Goal: Find specific page/section: Find specific page/section

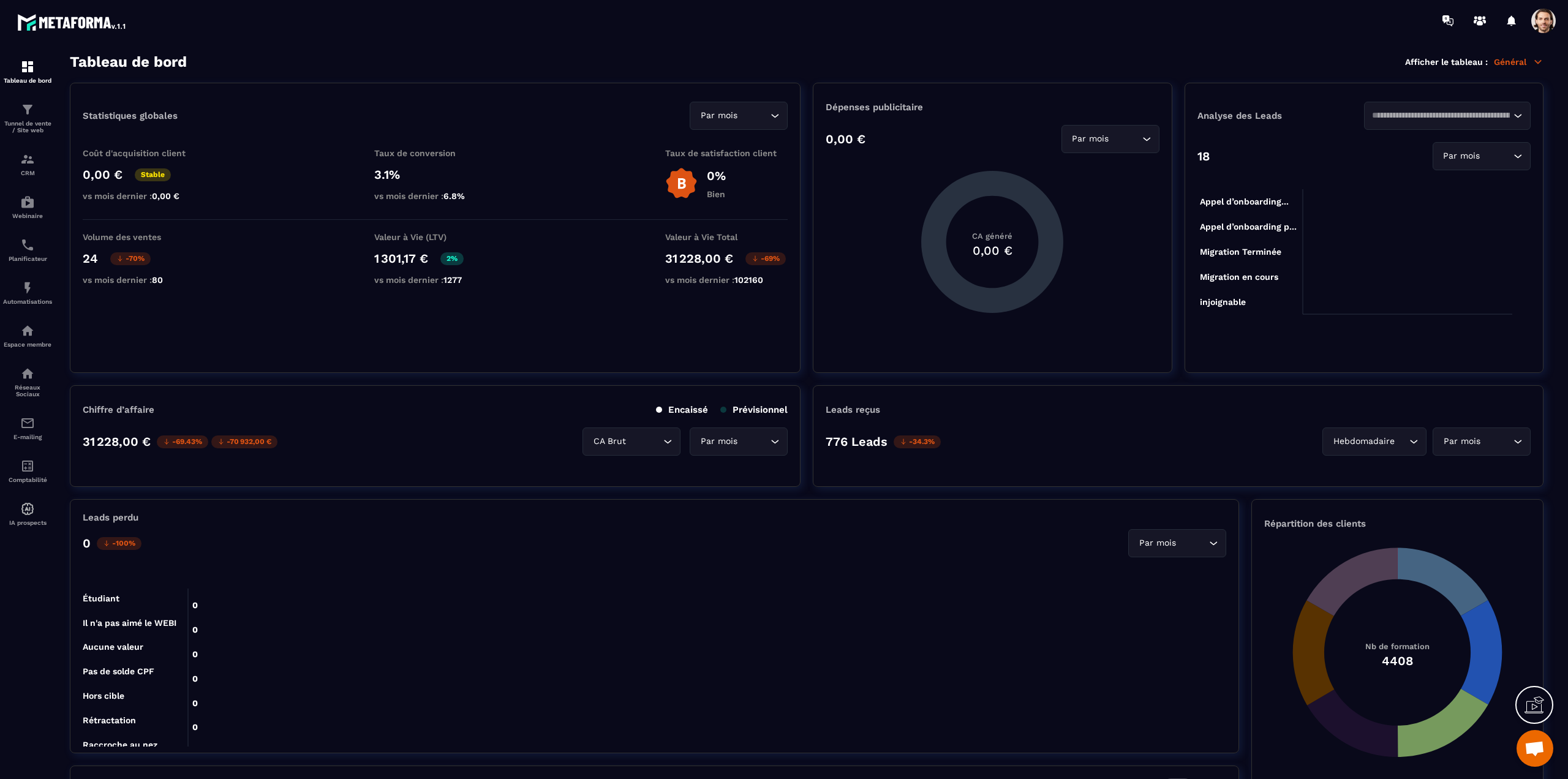
click at [314, 764] on div "Leads perdu 0 -100% Par mois Loading... 0 0 0 0 0 0 0 0 0 0 0 0 0 0 0 0 0 0 0 0…" at bounding box center [654, 743] width 1169 height 490
click at [34, 251] on img at bounding box center [27, 244] width 15 height 15
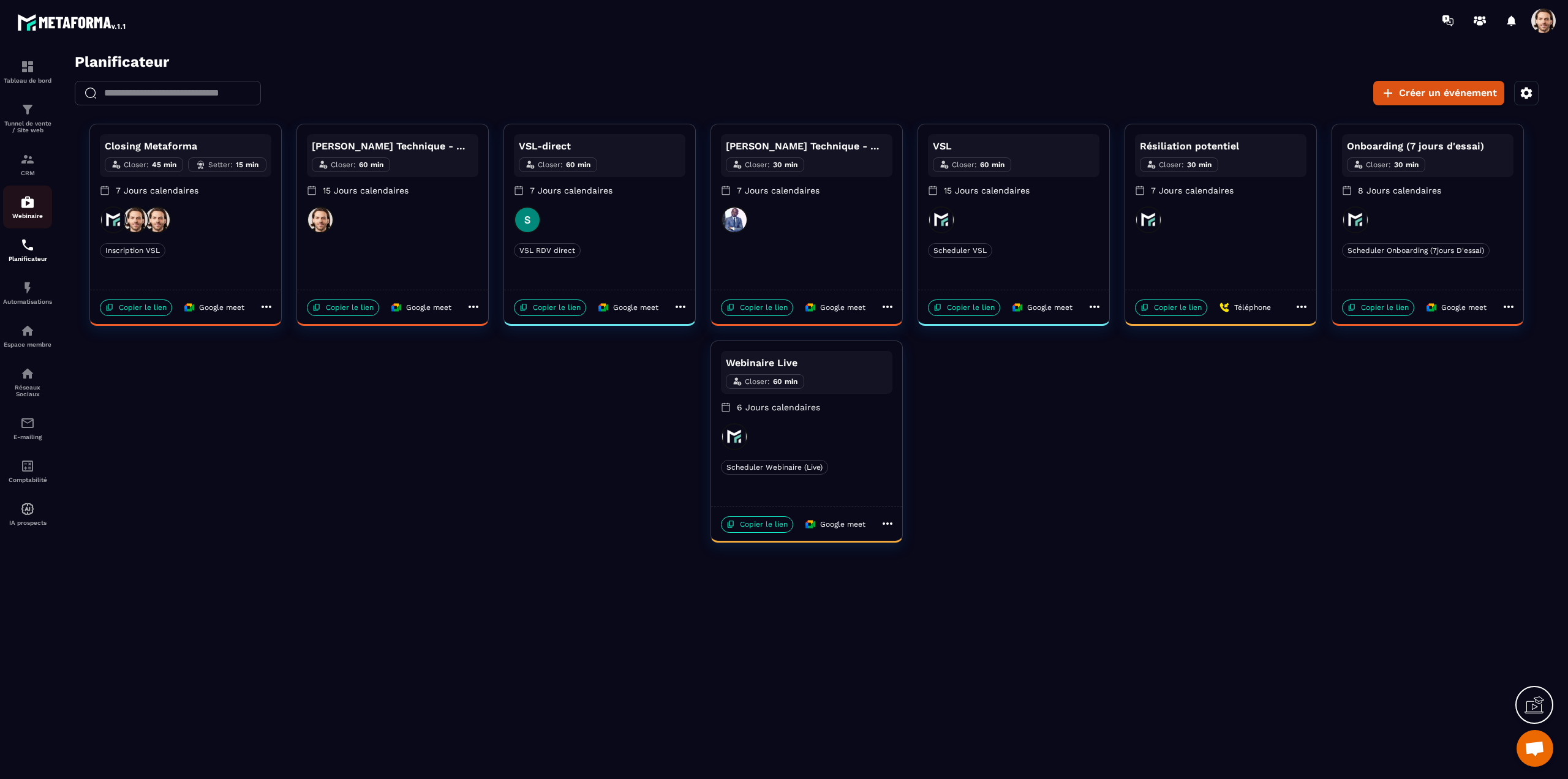
click at [20, 204] on img at bounding box center [27, 202] width 15 height 15
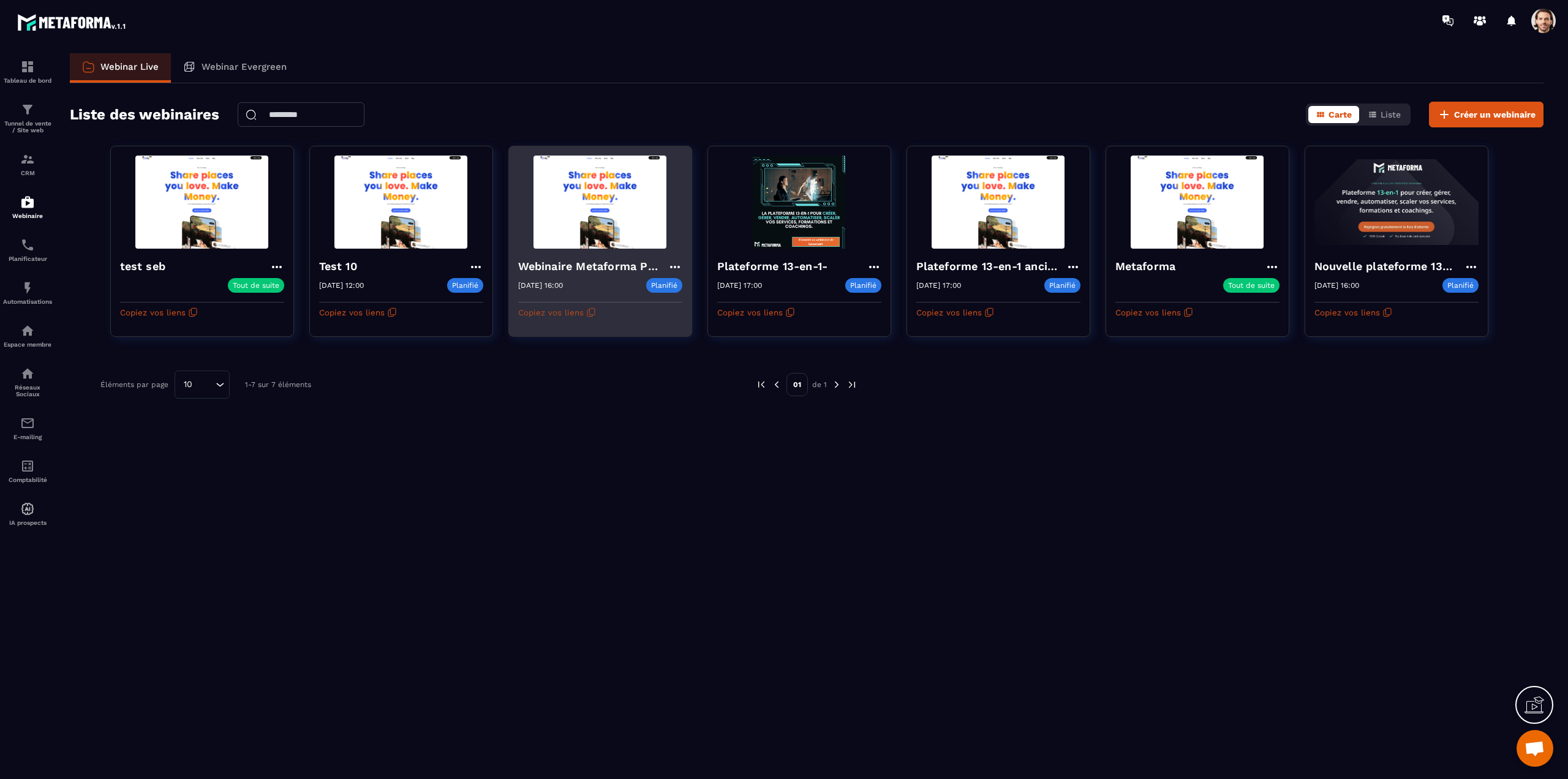
click at [594, 313] on icon "button" at bounding box center [591, 311] width 5 height 7
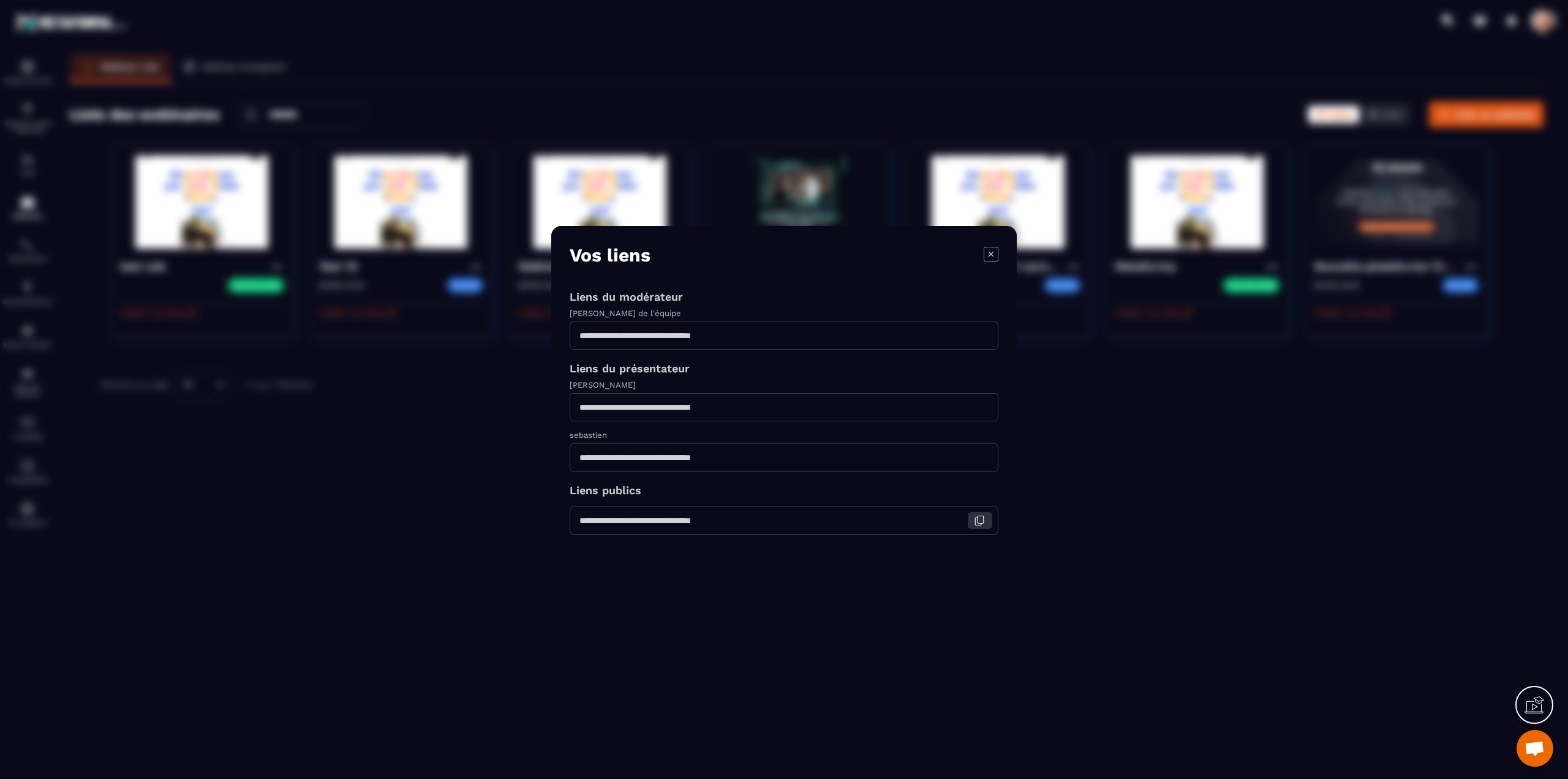
click at [978, 521] on icon "Modal window" at bounding box center [979, 520] width 11 height 11
drag, startPoint x: 288, startPoint y: 34, endPoint x: 289, endPoint y: 2, distance: 32.0
click at [288, 34] on div "Modal window" at bounding box center [784, 389] width 1568 height 779
click at [996, 258] on icon "Modal window" at bounding box center [991, 254] width 15 height 15
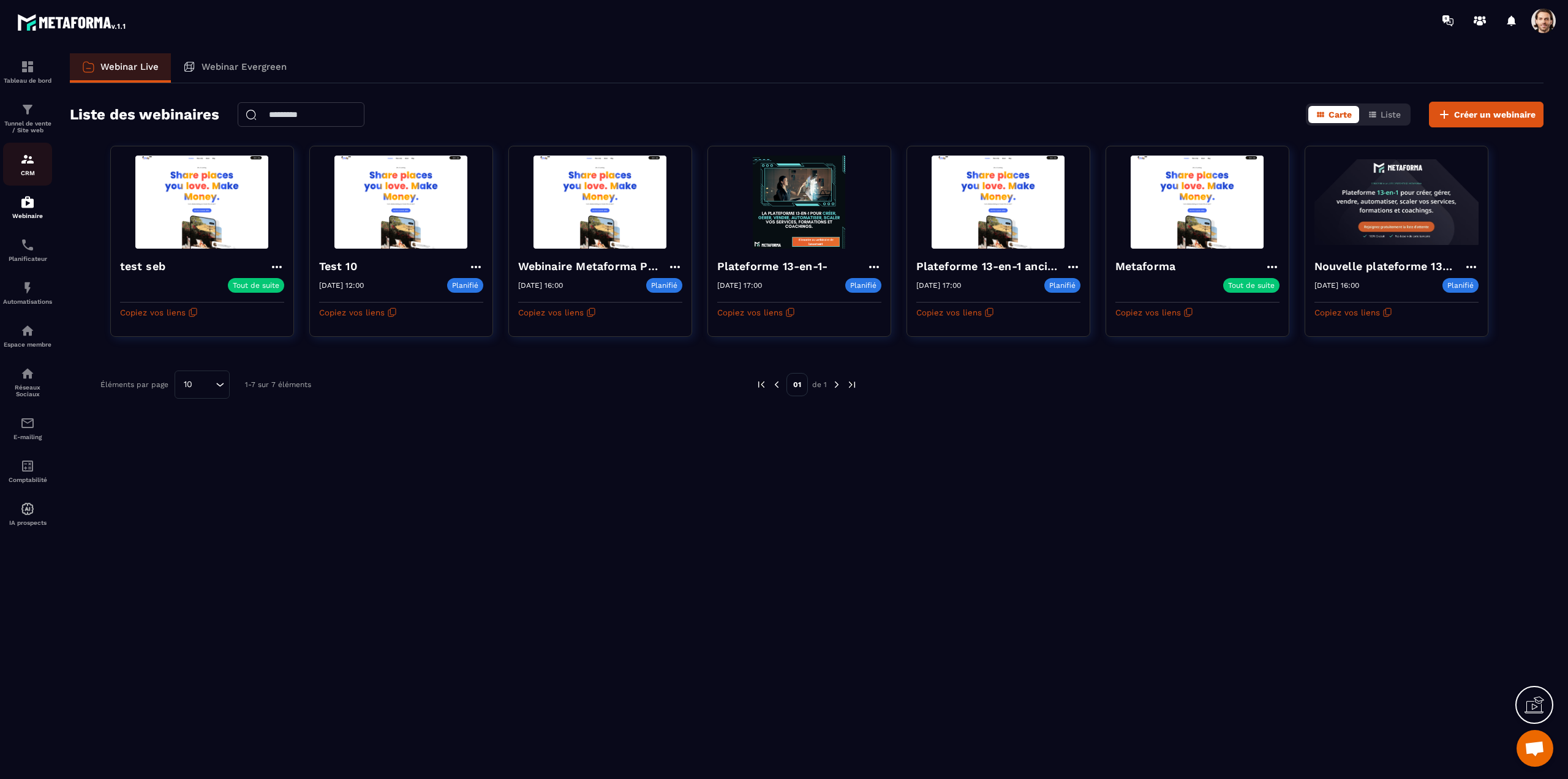
click at [25, 153] on img at bounding box center [27, 159] width 15 height 15
